Goal: Task Accomplishment & Management: Use online tool/utility

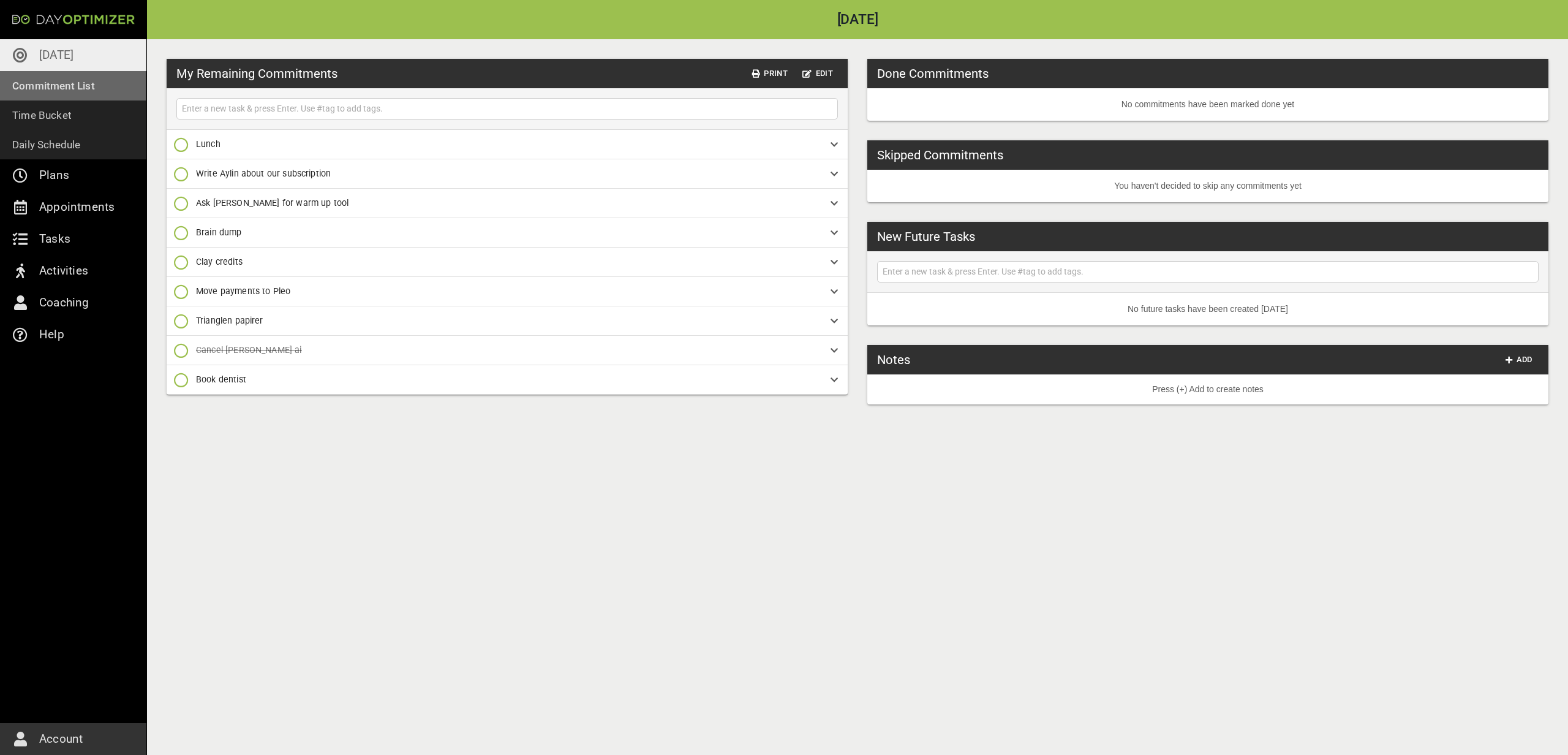
click at [76, 82] on p "Commitment List" at bounding box center [53, 86] width 82 height 17
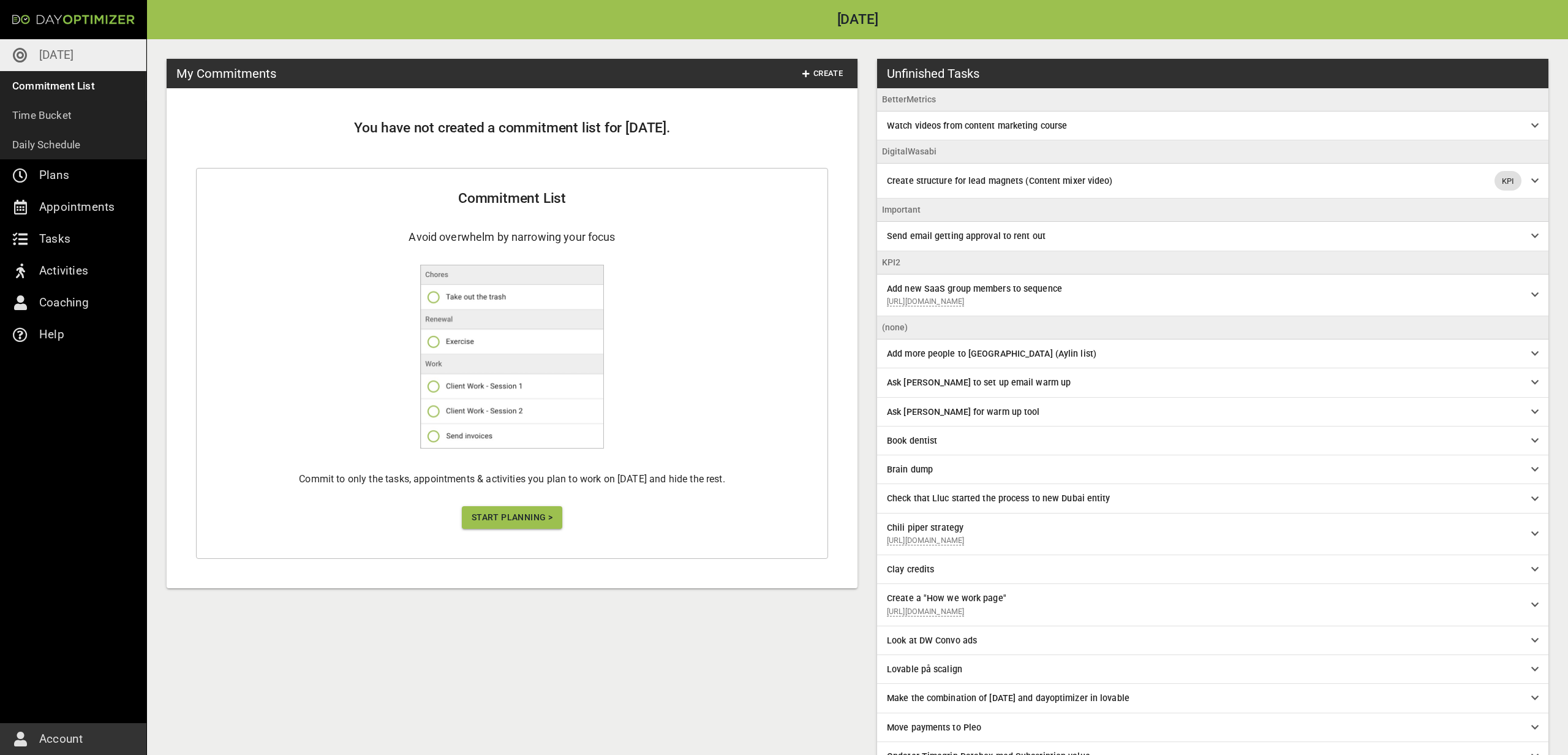
click at [494, 506] on button "Start Planning >" at bounding box center [512, 517] width 100 height 22
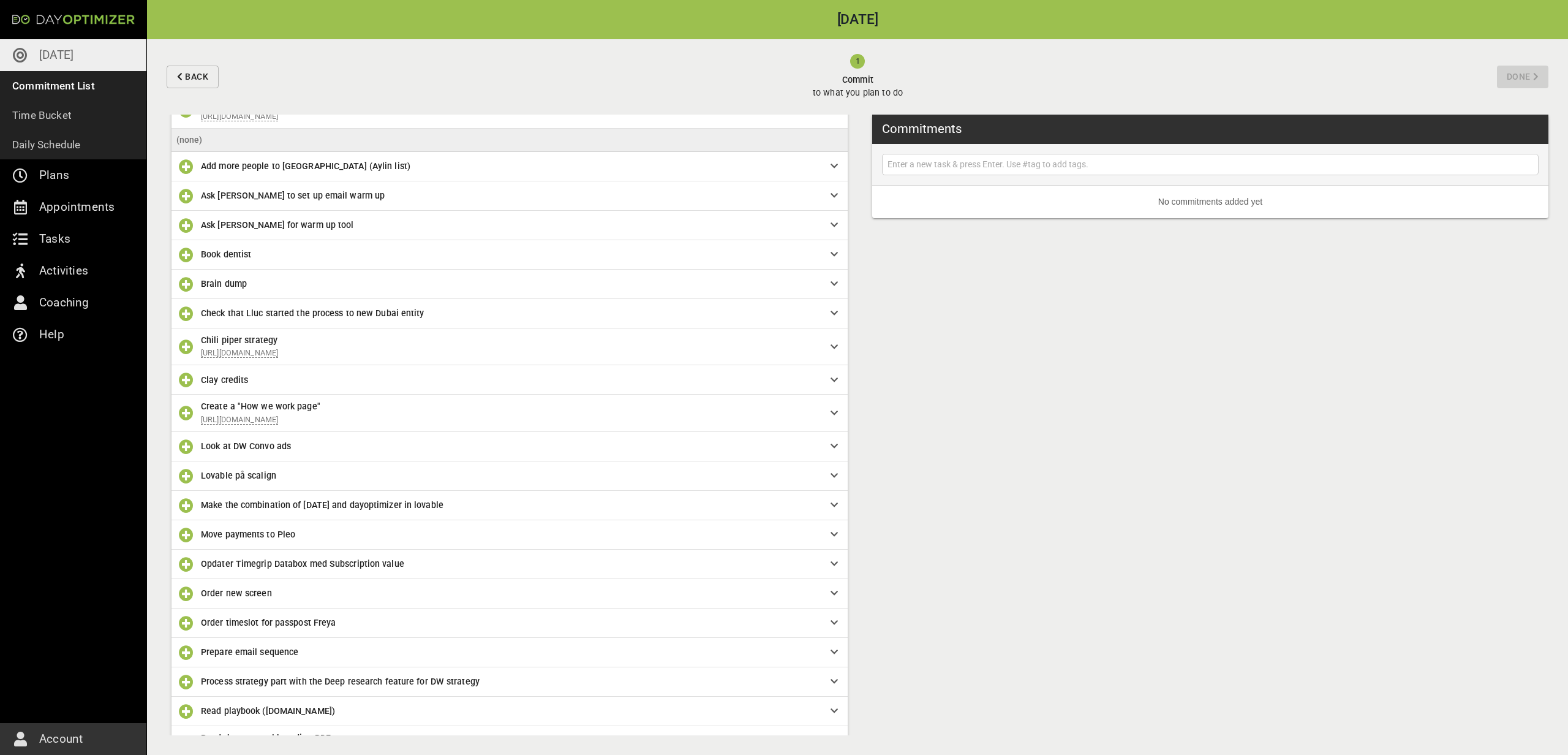
scroll to position [230, 0]
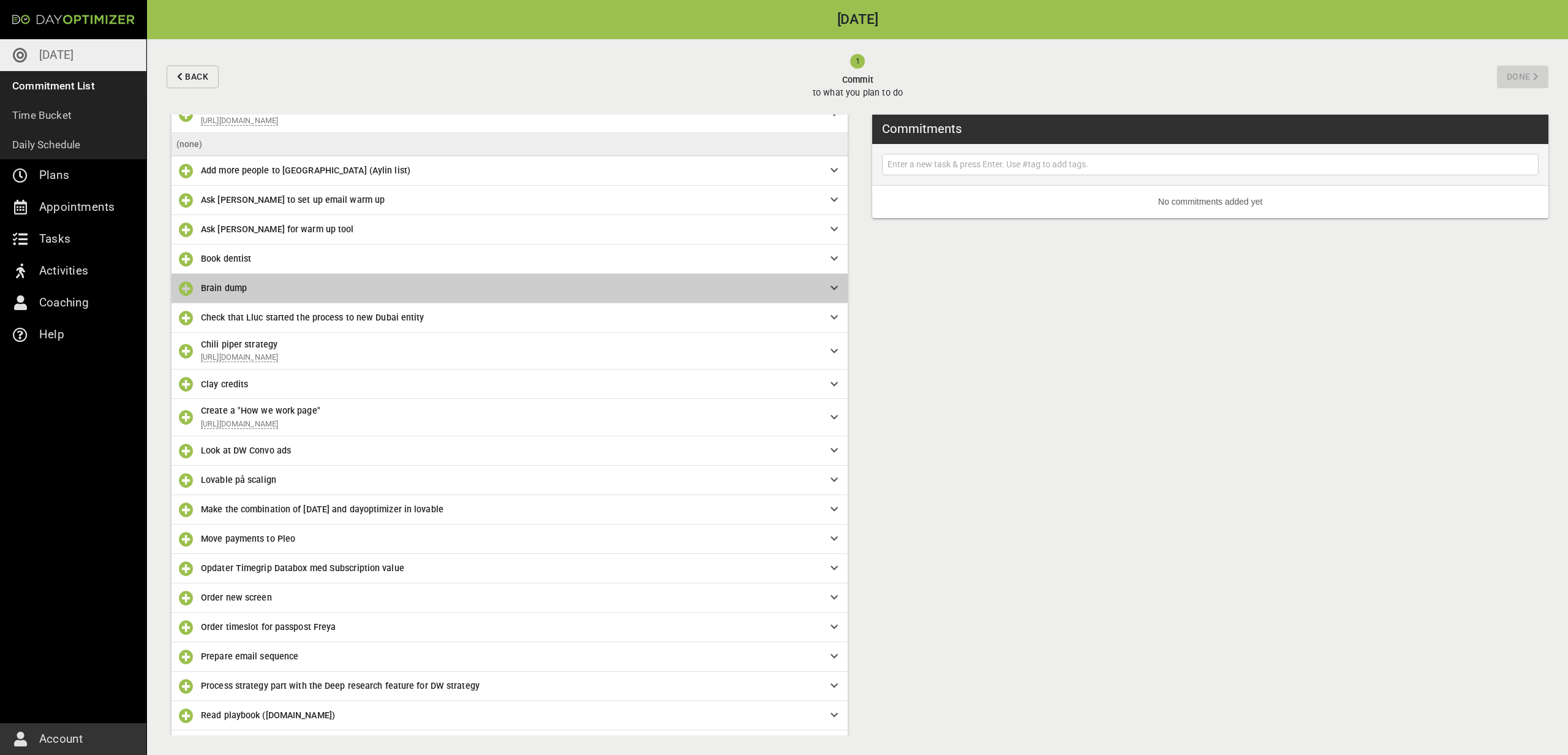
click at [817, 292] on div "Brain dump" at bounding box center [510, 288] width 620 height 13
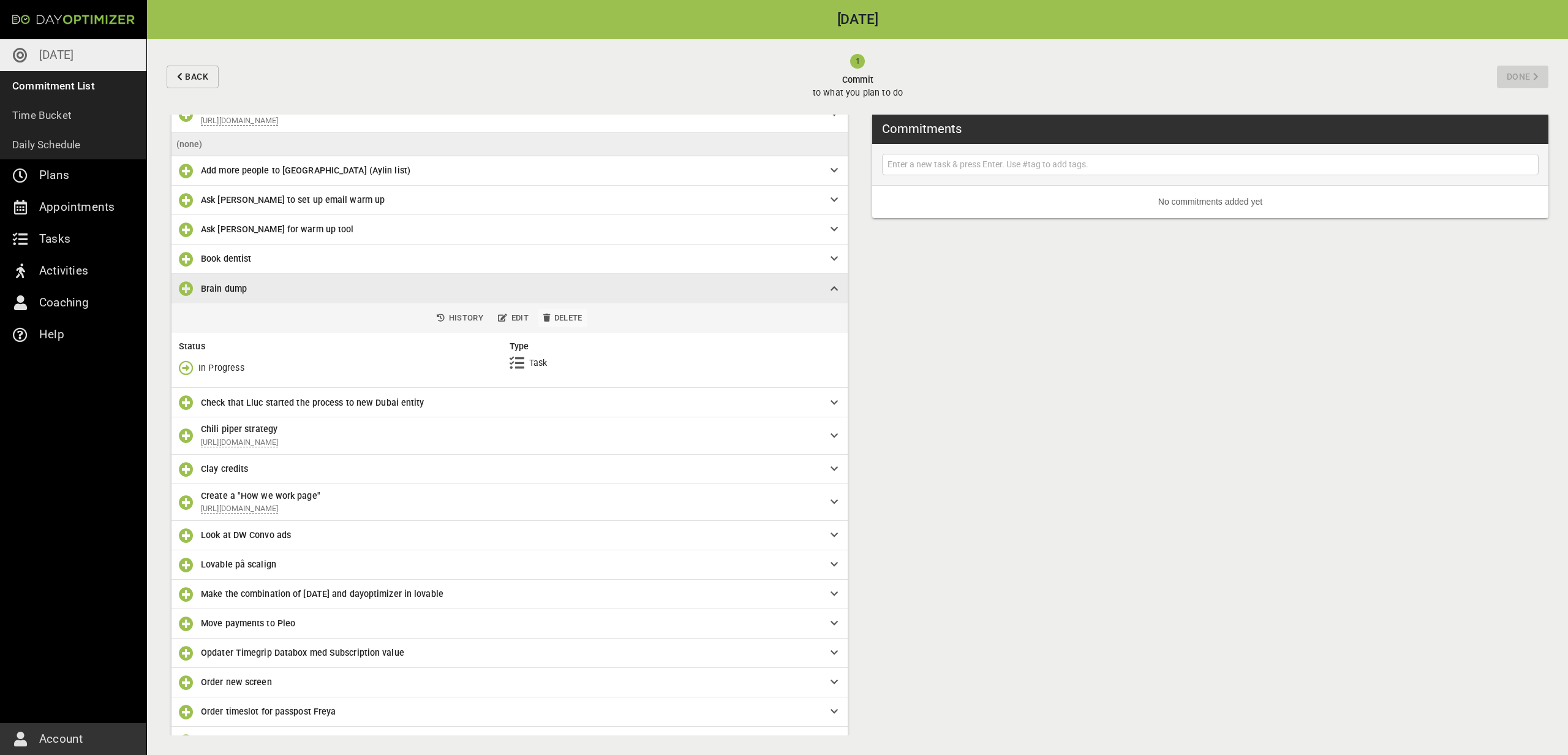
click at [561, 319] on span "Delete" at bounding box center [562, 319] width 39 height 14
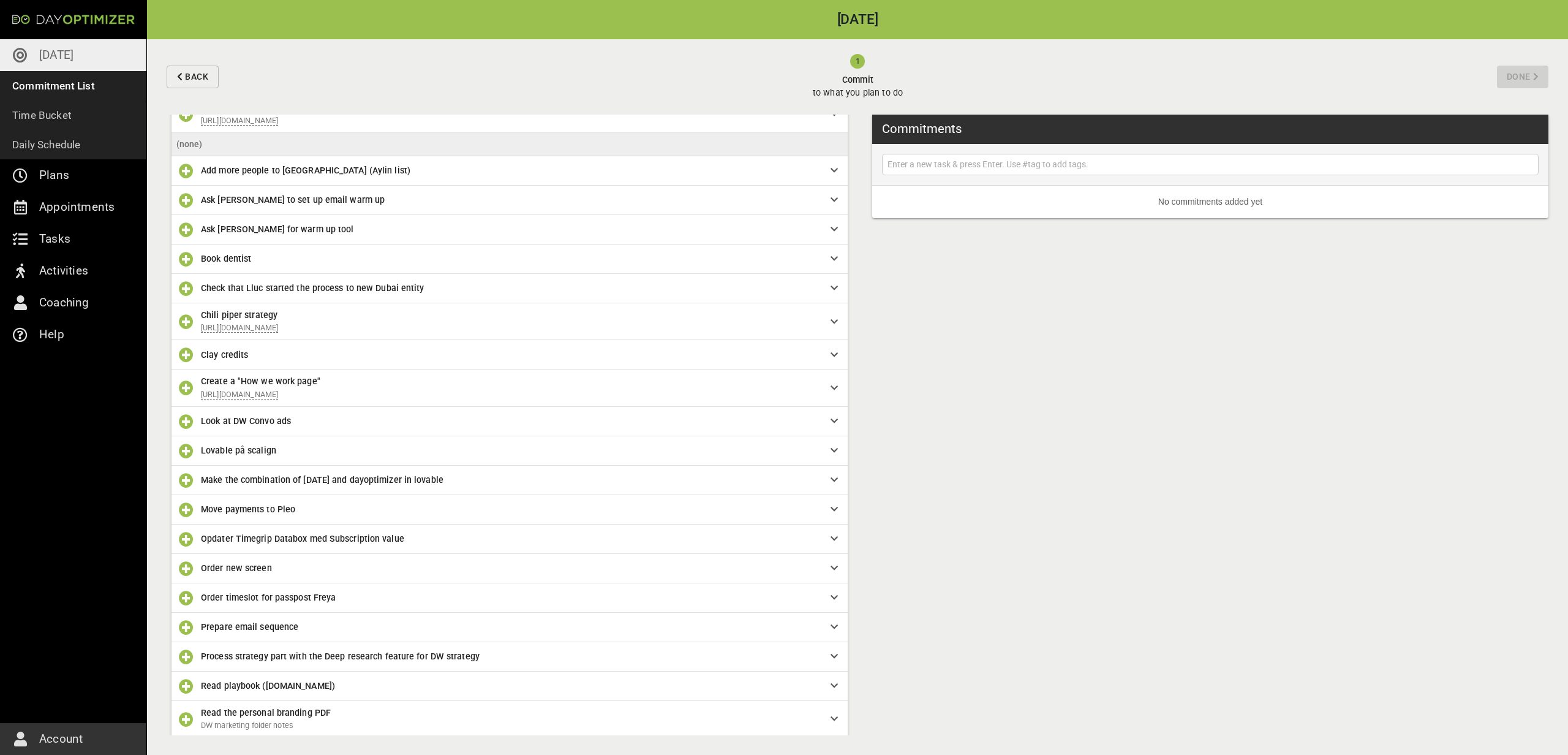
scroll to position [557, 0]
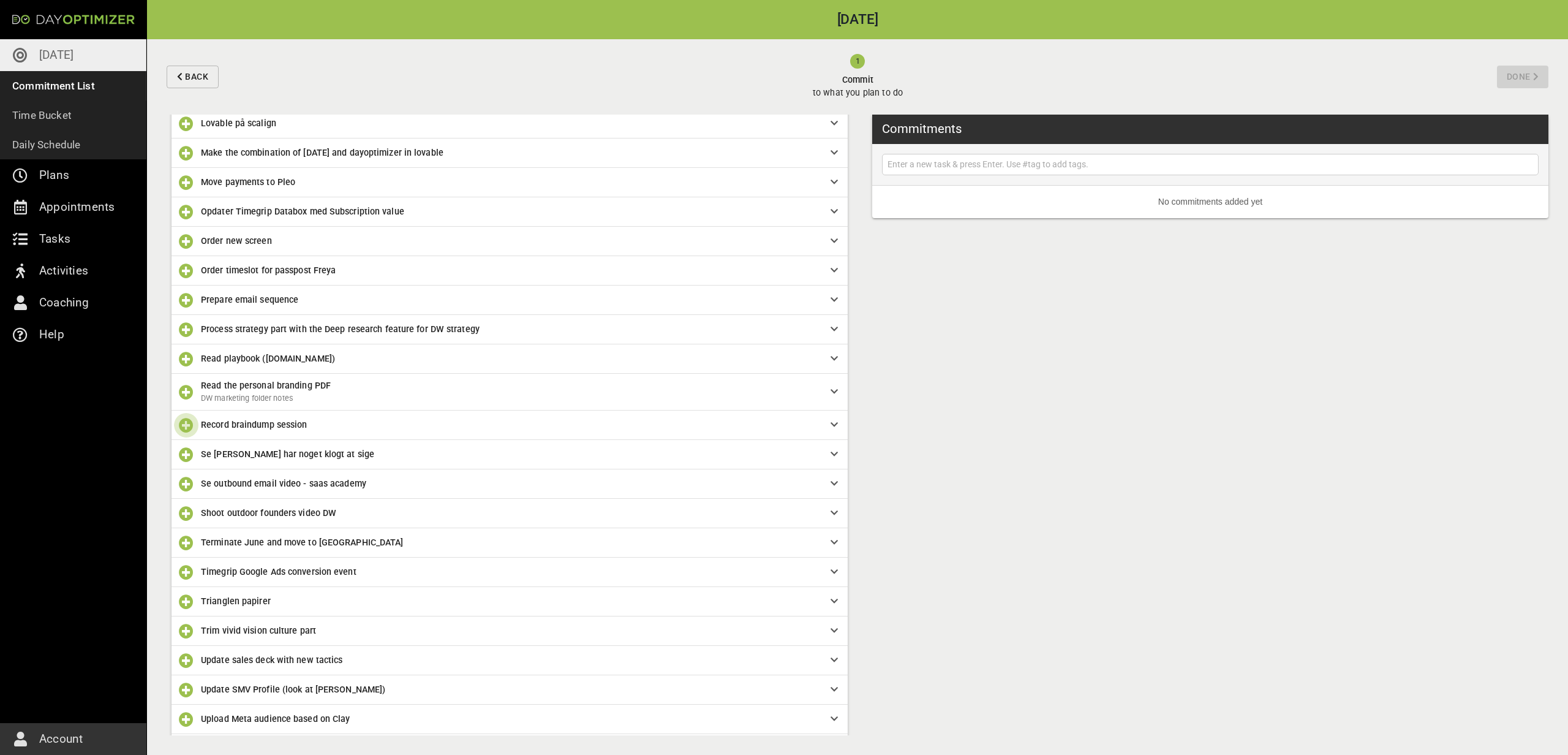
click at [189, 424] on icon "button" at bounding box center [186, 425] width 15 height 15
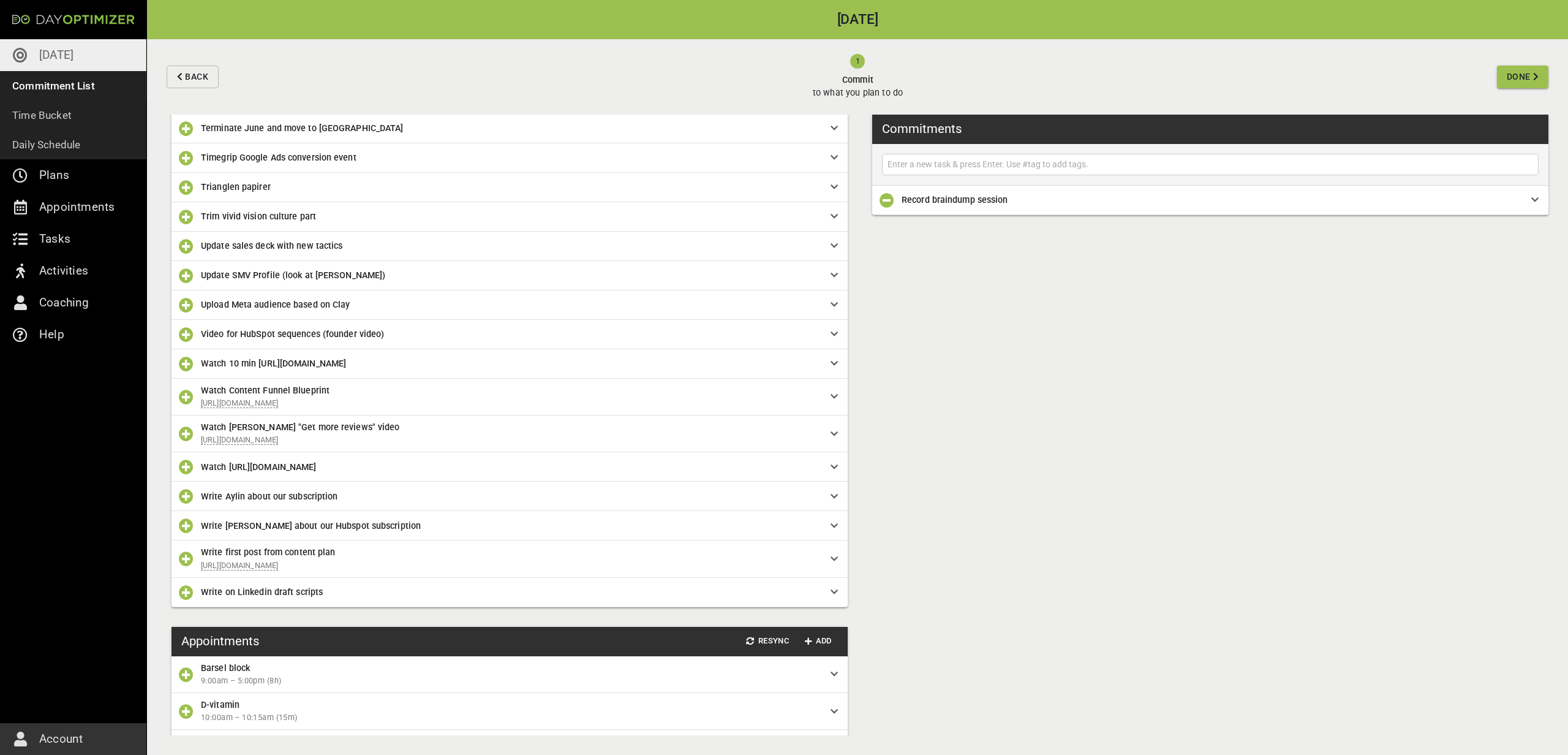
scroll to position [950, 0]
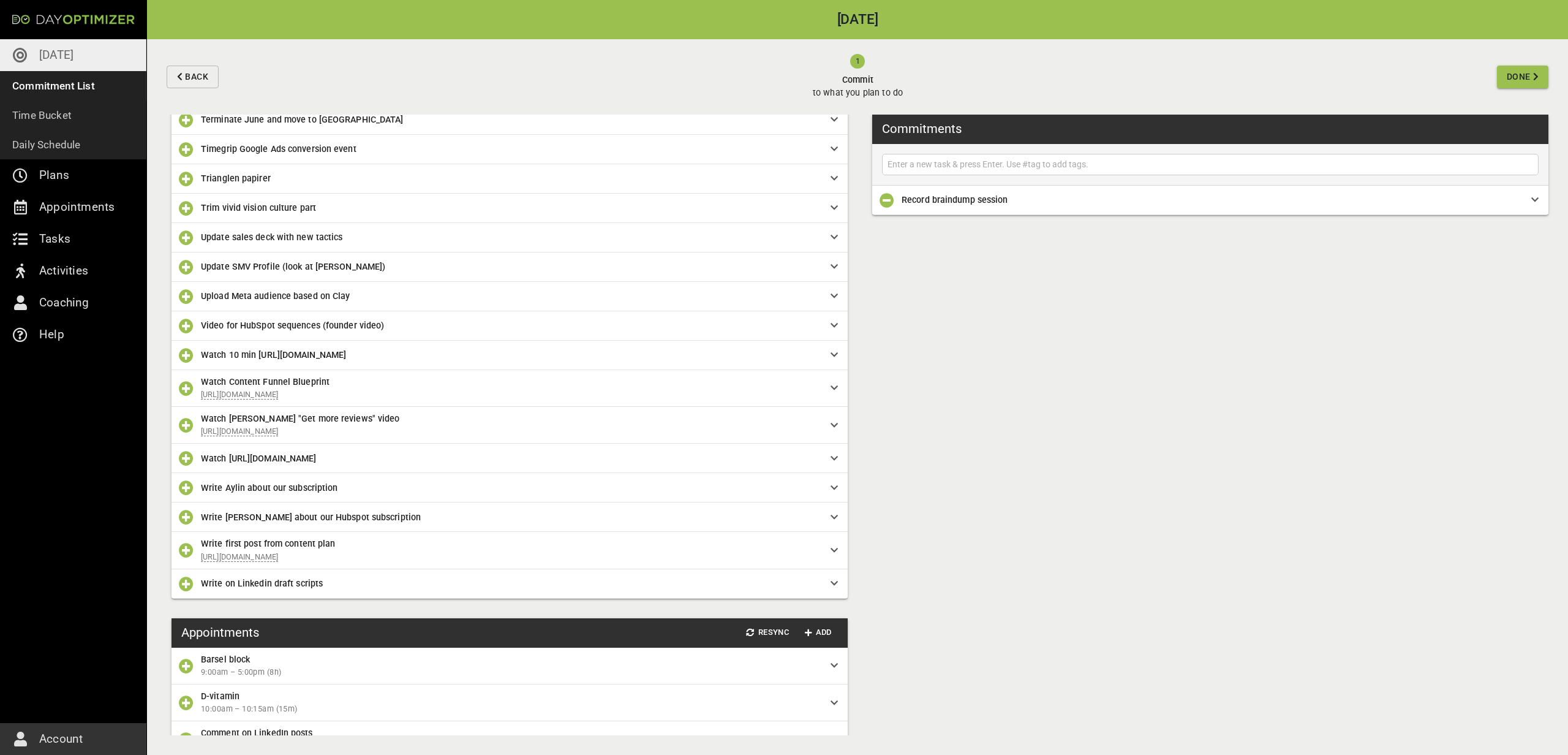
click at [221, 522] on span "Write [PERSON_NAME] about our Hubspot subscription" at bounding box center [311, 517] width 220 height 10
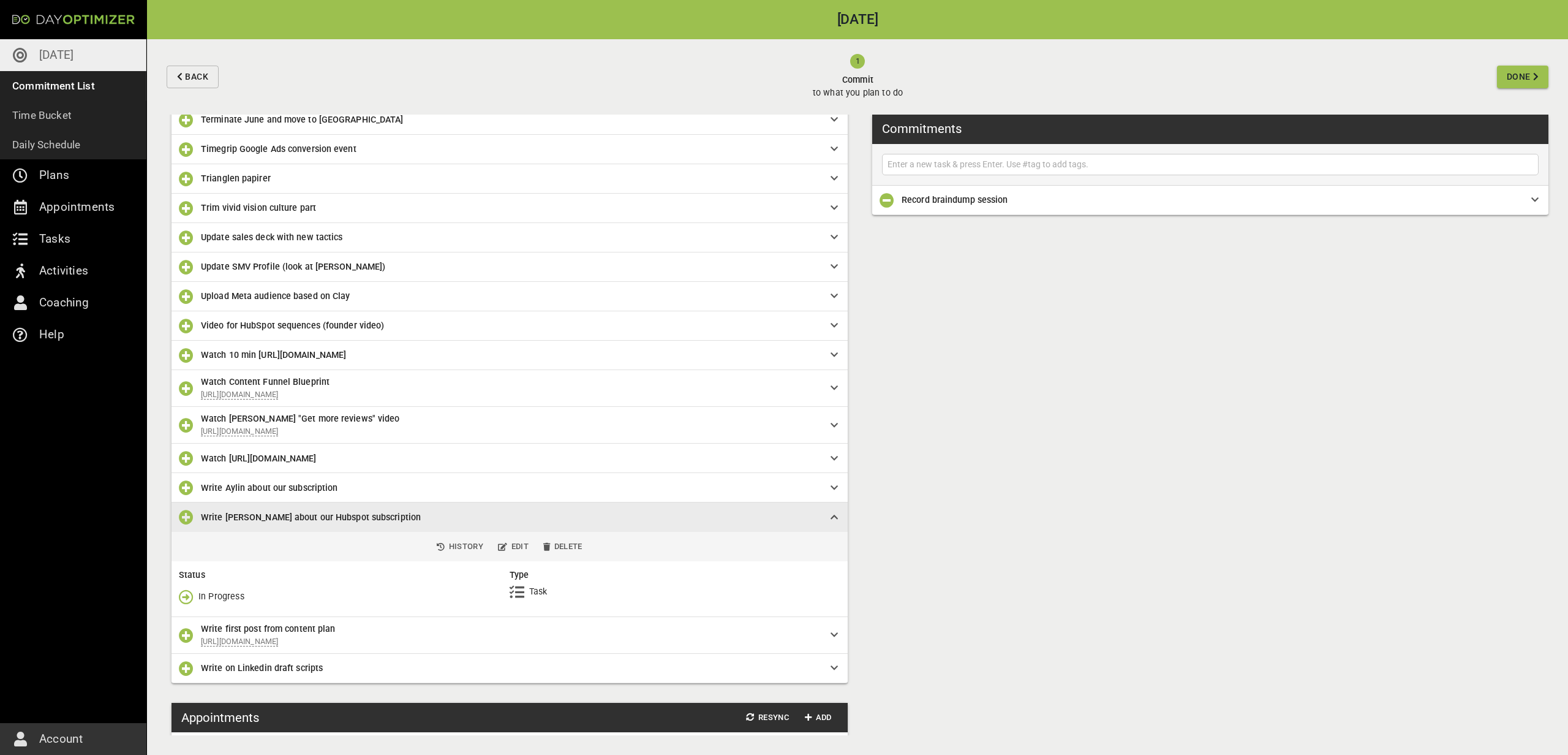
click at [185, 604] on icon "button" at bounding box center [186, 596] width 15 height 15
click at [186, 525] on icon "button" at bounding box center [186, 517] width 15 height 15
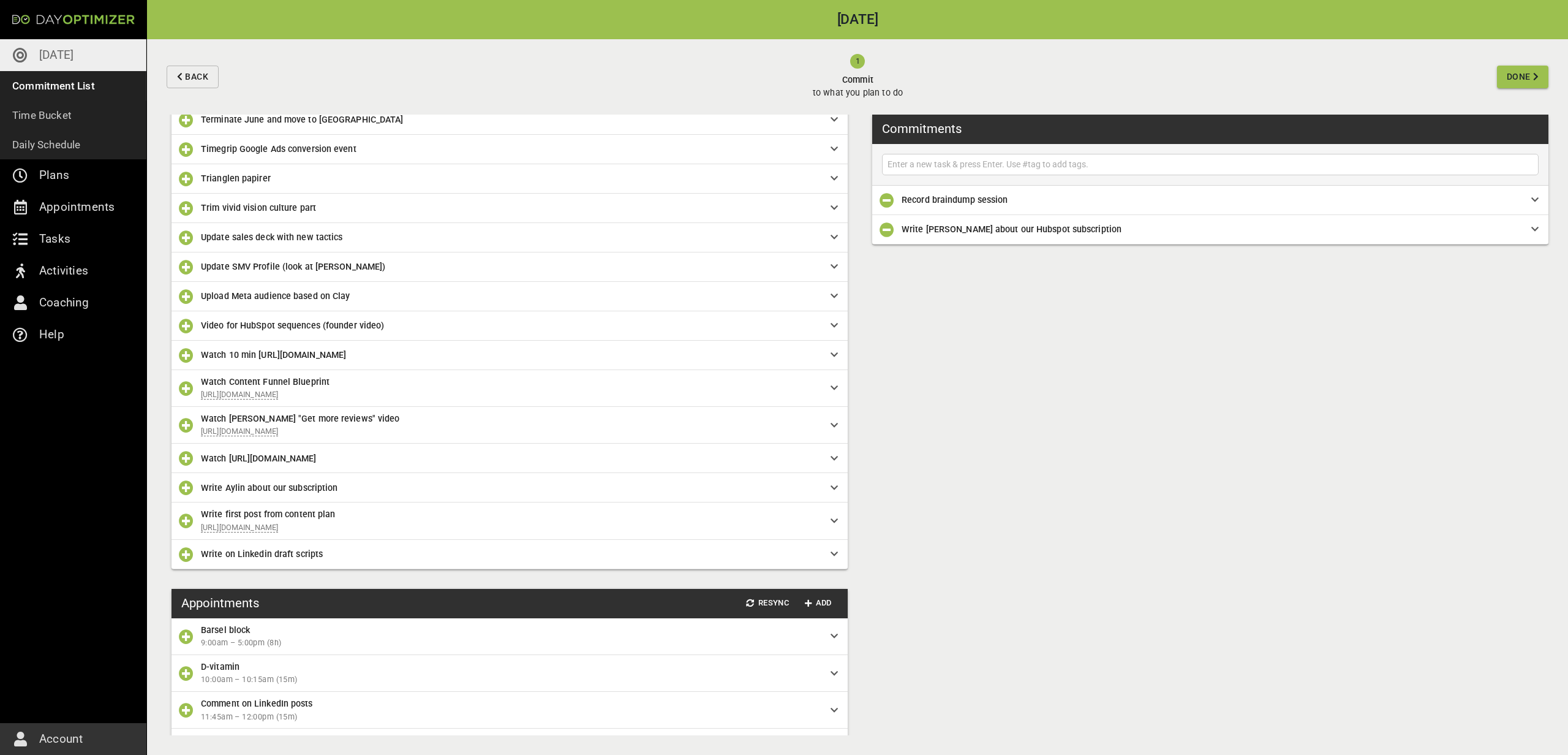
click at [183, 495] on icon "button" at bounding box center [186, 488] width 15 height 15
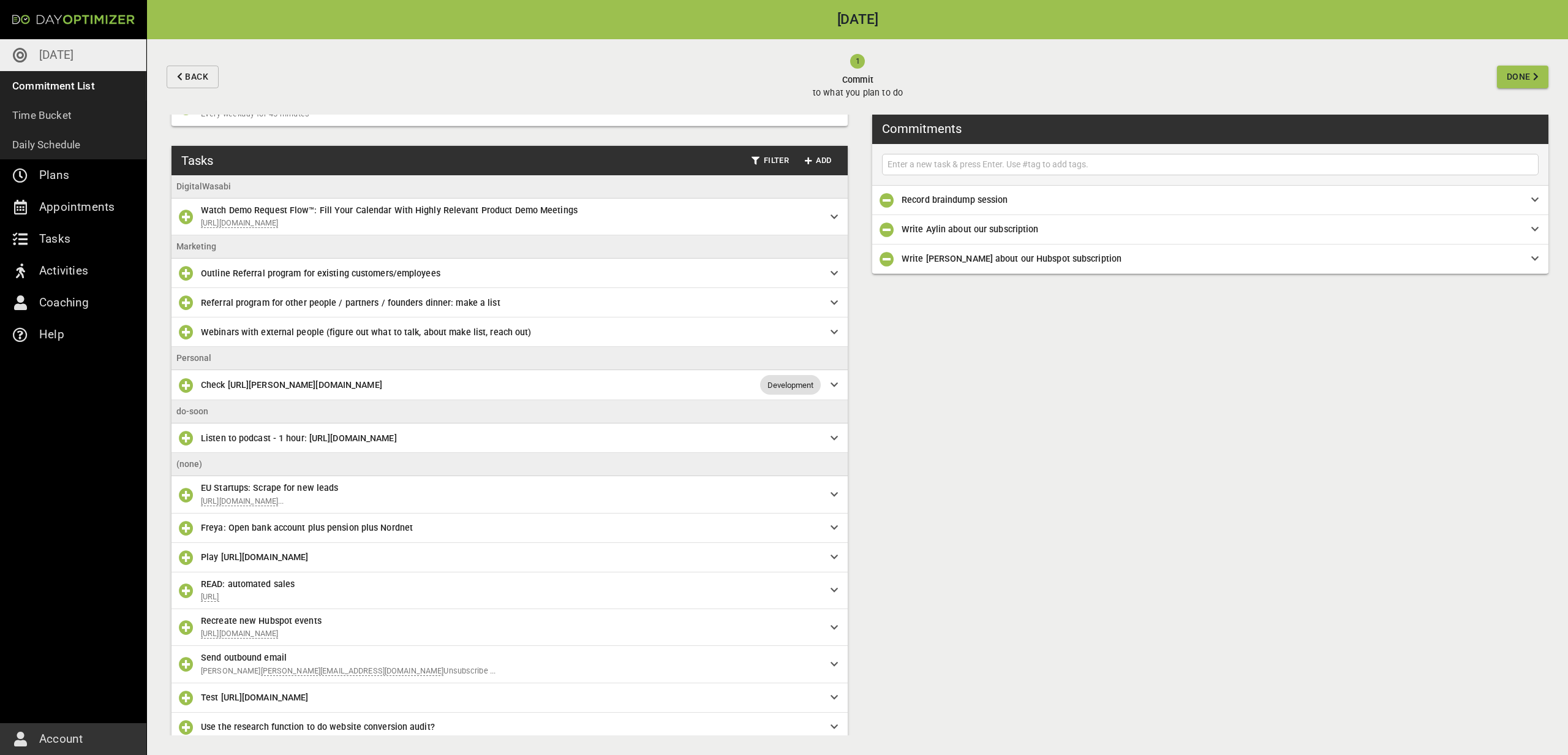
scroll to position [1909, 0]
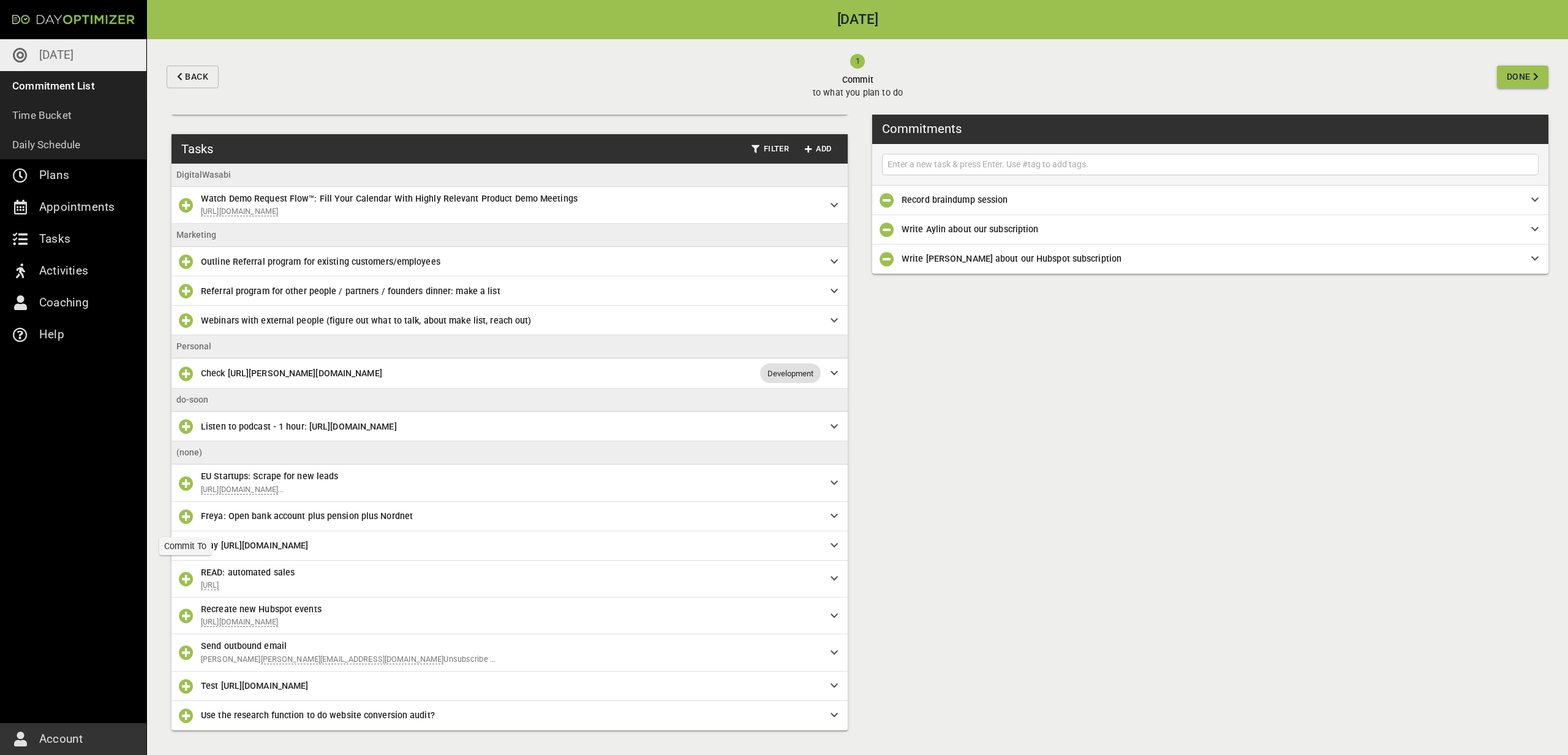
click at [181, 518] on icon "button" at bounding box center [186, 516] width 15 height 15
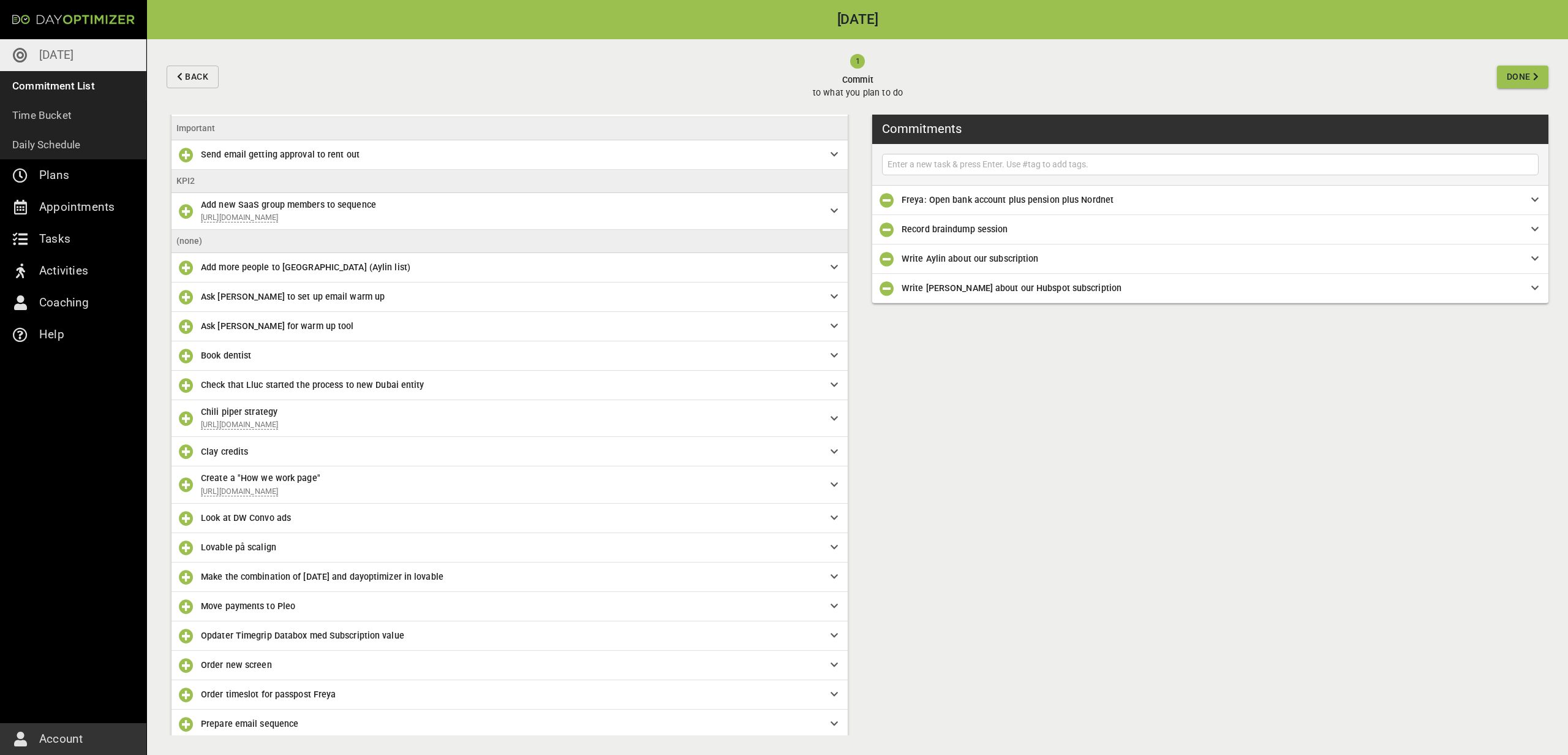
scroll to position [135, 0]
click at [184, 346] on button "button" at bounding box center [186, 354] width 24 height 24
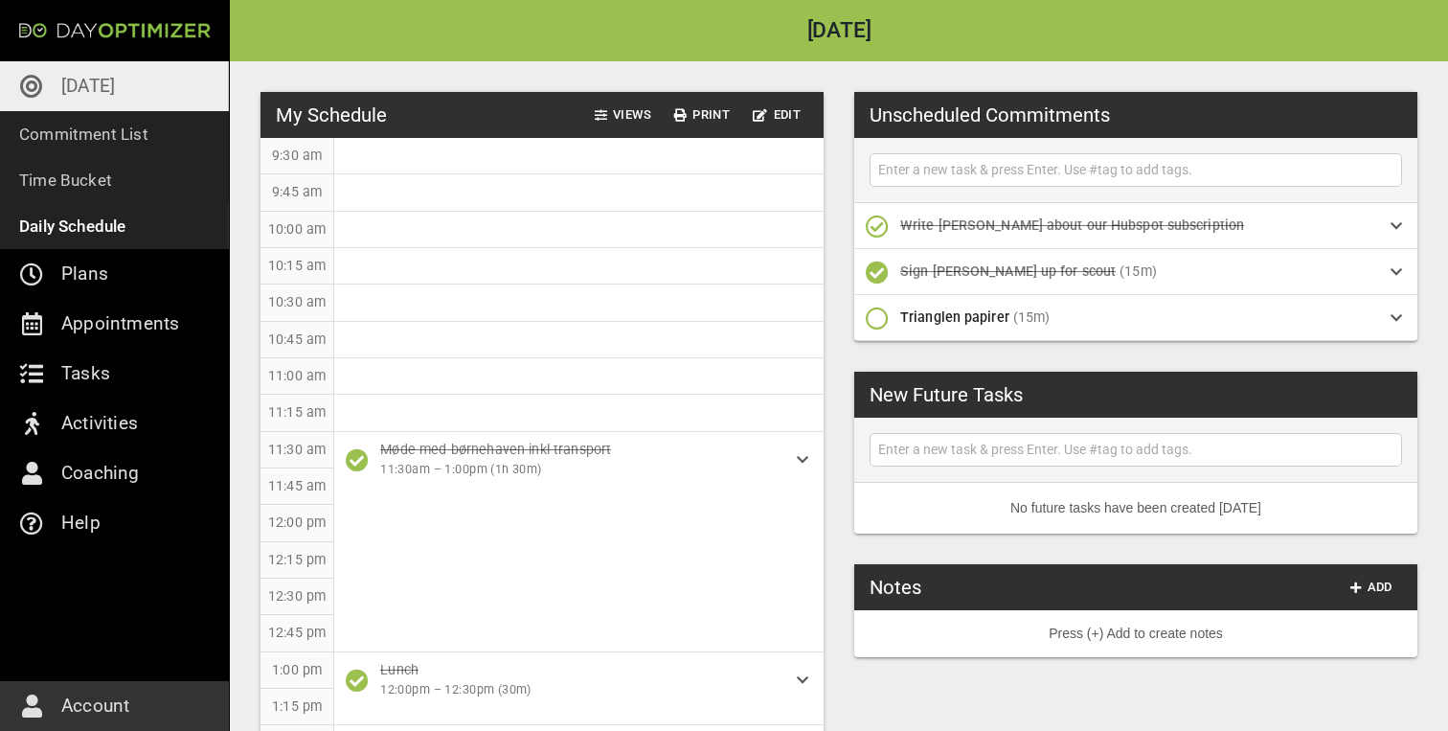
scroll to position [520, 0]
